Goal: Task Accomplishment & Management: Use online tool/utility

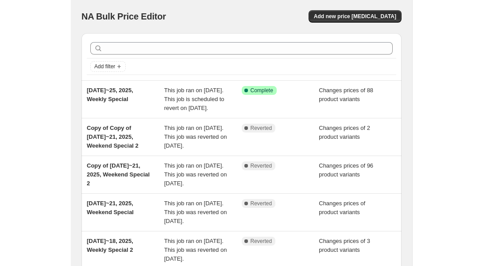
scroll to position [1, 0]
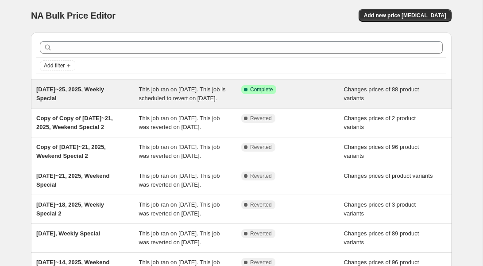
click at [190, 94] on div "This job ran on [DATE]. This job is scheduled to revert on [DATE]." at bounding box center [190, 94] width 103 height 18
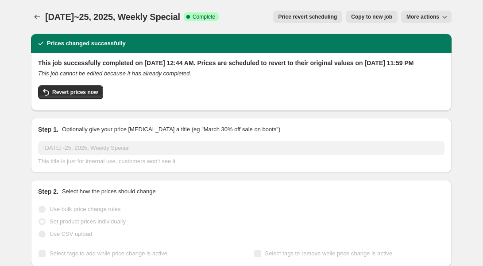
click at [342, 16] on span "More actions" at bounding box center [423, 16] width 33 height 7
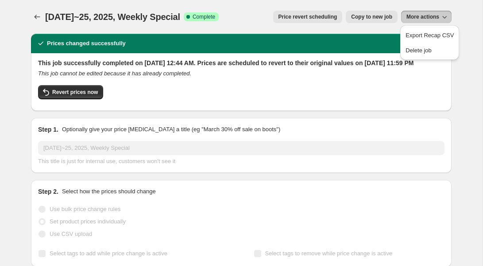
click at [342, 17] on span "Copy to new job" at bounding box center [371, 16] width 41 height 7
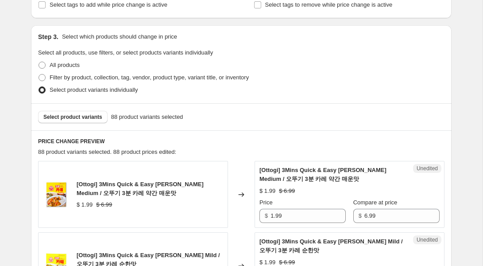
scroll to position [165, 0]
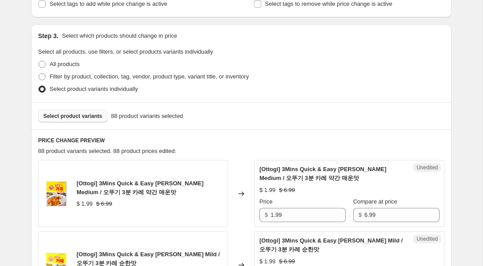
click at [61, 114] on span "Select product variants" at bounding box center [72, 116] width 59 height 7
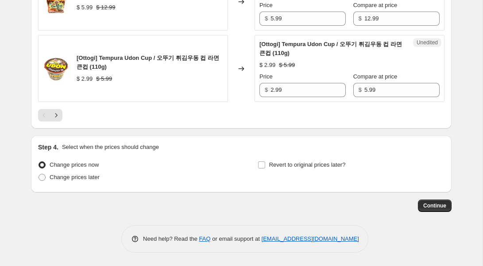
scroll to position [1608, 0]
click at [58, 117] on icon "Next" at bounding box center [56, 115] width 9 height 9
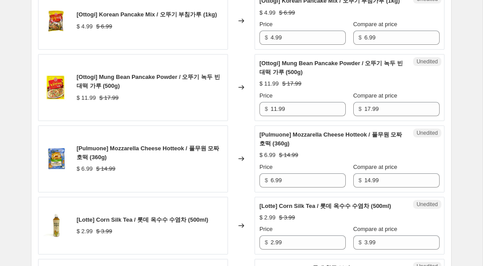
scroll to position [1047, 0]
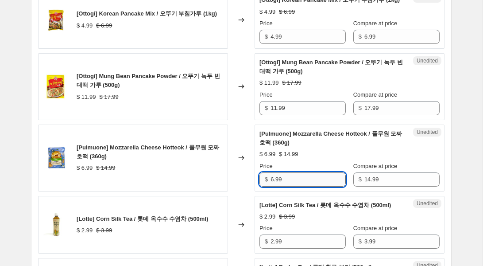
click at [323, 186] on input "6.99" at bounding box center [308, 179] width 75 height 14
drag, startPoint x: 255, startPoint y: 189, endPoint x: 223, endPoint y: 188, distance: 32.3
click at [223, 188] on div "[Pulmuone] Mozzarella Cheese Hotteok / 풀무원 모짜 호떡 (360g) $ 6.99 $ 14.99 Changed …" at bounding box center [241, 157] width 407 height 67
type input "9.99"
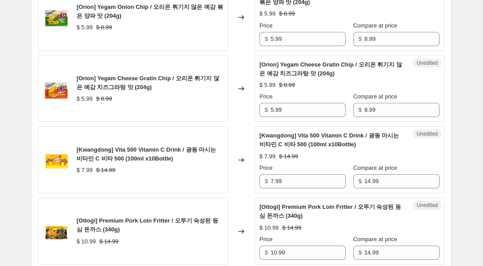
scroll to position [1626, 0]
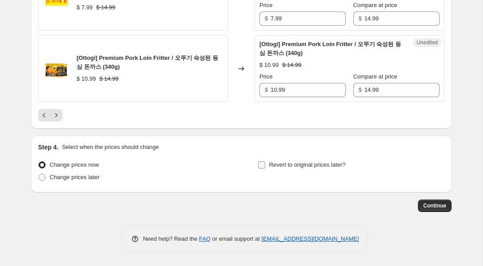
click at [278, 169] on label "Revert to original prices later?" at bounding box center [302, 165] width 88 height 12
click at [265, 168] on input "Revert to original prices later?" at bounding box center [261, 164] width 7 height 7
checkbox input "true"
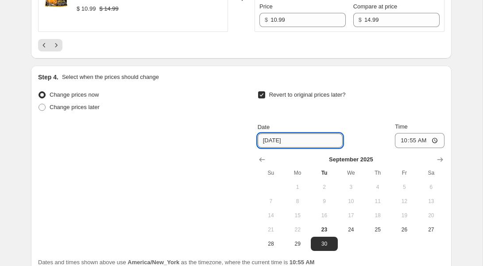
click at [316, 148] on input "[DATE]" at bounding box center [300, 140] width 85 height 14
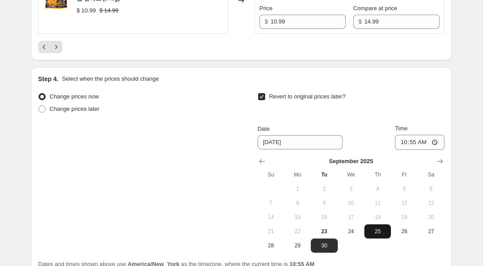
click at [342, 235] on span "25" at bounding box center [377, 231] width 19 height 7
type input "[DATE]"
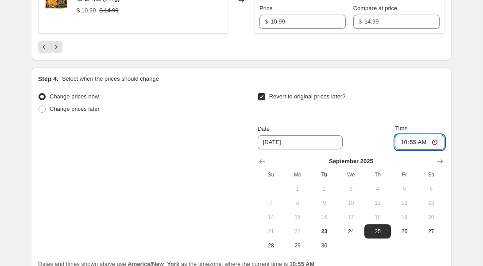
click at [342, 150] on input "10:55" at bounding box center [420, 142] width 50 height 15
click at [342, 150] on input "11:55" at bounding box center [420, 142] width 50 height 15
click at [342, 150] on input "11:59" at bounding box center [420, 142] width 50 height 15
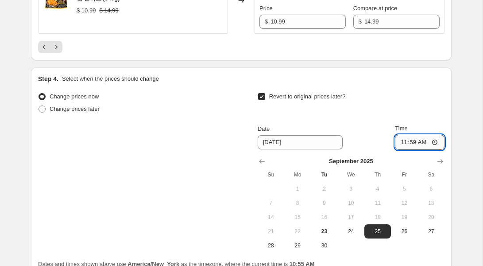
click at [342, 150] on input "11:59" at bounding box center [420, 142] width 50 height 15
type input "23:59"
click at [342, 117] on div "Revert to original prices later?" at bounding box center [351, 103] width 187 height 27
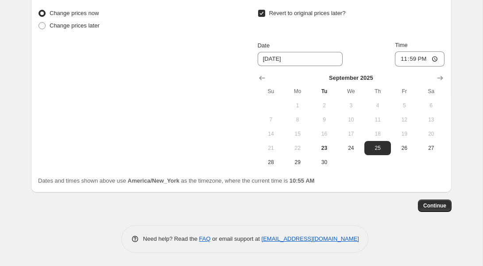
scroll to position [1776, 0]
click at [342, 210] on button "Continue" at bounding box center [435, 205] width 34 height 12
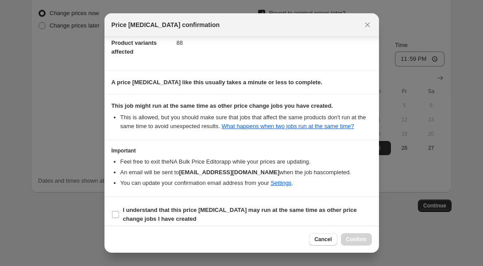
scroll to position [69, 0]
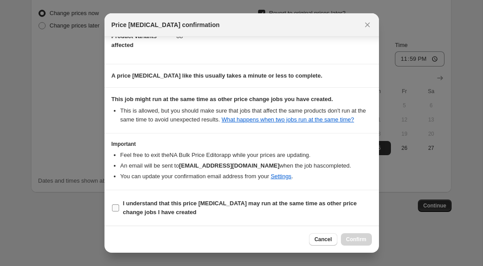
click at [261, 205] on b "I understand that this price [MEDICAL_DATA] may run at the same time as other p…" at bounding box center [240, 208] width 234 height 16
click at [119, 205] on input "I understand that this price [MEDICAL_DATA] may run at the same time as other p…" at bounding box center [115, 207] width 7 height 7
checkbox input "true"
click at [342, 238] on span "Confirm" at bounding box center [356, 239] width 20 height 7
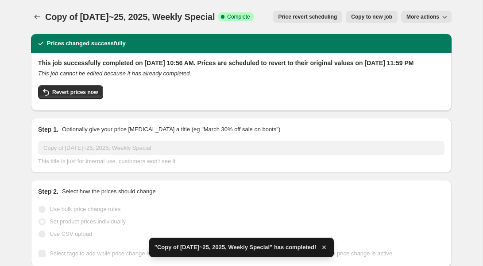
scroll to position [1, 0]
